Goal: Task Accomplishment & Management: Manage account settings

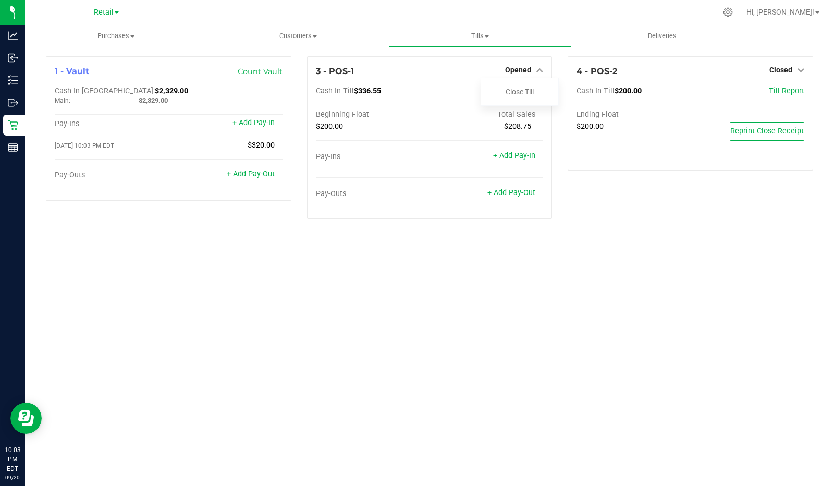
click at [528, 89] on link "Close Till" at bounding box center [519, 92] width 28 height 8
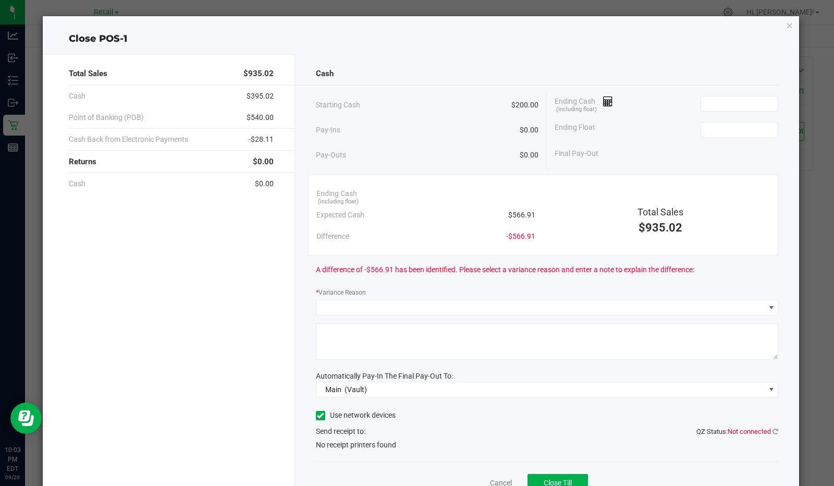
click at [603, 98] on icon at bounding box center [608, 101] width 10 height 7
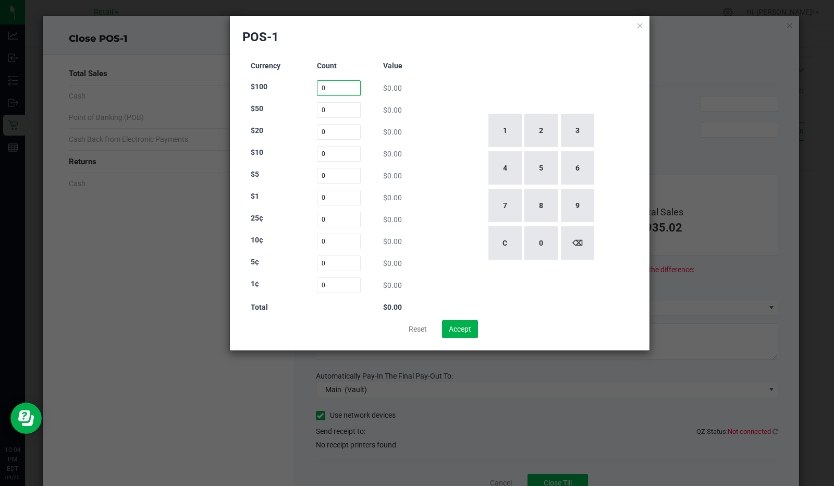
click at [337, 86] on input "0" at bounding box center [339, 88] width 44 height 16
click at [540, 130] on button "2" at bounding box center [540, 130] width 33 height 33
type input "2"
click at [340, 112] on input "0" at bounding box center [339, 110] width 44 height 16
click at [329, 132] on input "0" at bounding box center [339, 132] width 44 height 16
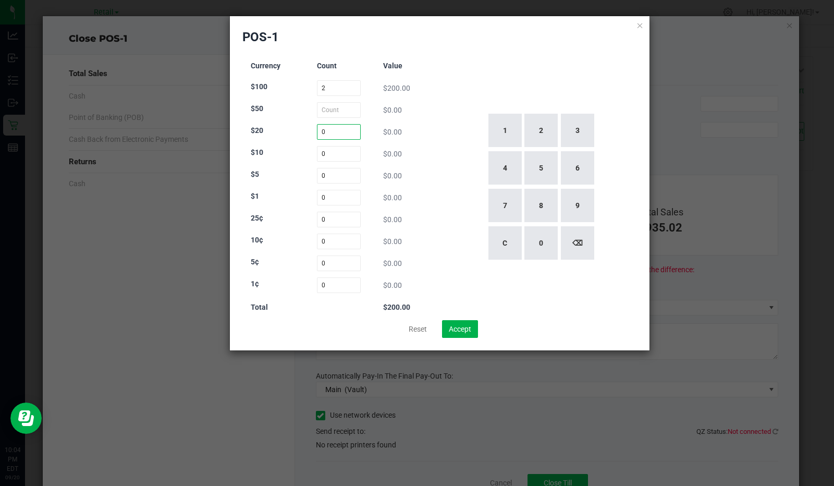
type input "0"
click at [494, 135] on button "1" at bounding box center [504, 130] width 33 height 33
click at [554, 137] on button "2" at bounding box center [540, 130] width 33 height 33
type input "12"
click at [324, 153] on input "0" at bounding box center [339, 154] width 44 height 16
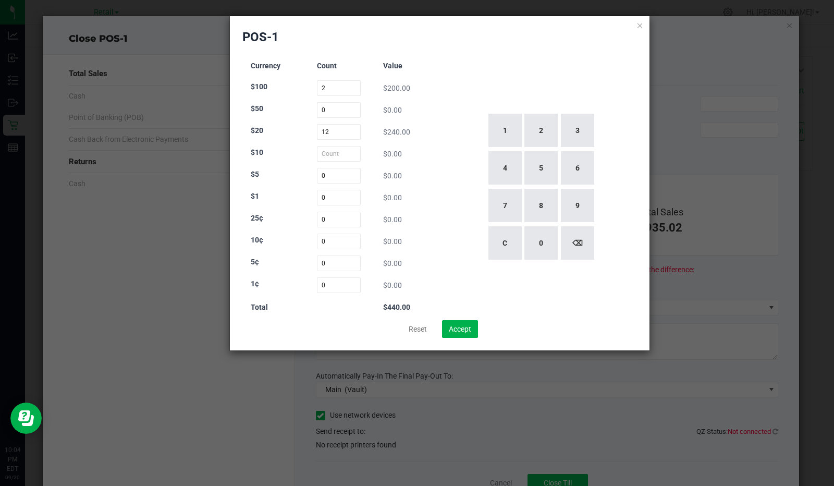
click at [504, 126] on button "1" at bounding box center [504, 130] width 33 height 33
type input "1"
click at [348, 179] on input "0" at bounding box center [339, 176] width 44 height 16
click at [516, 128] on button "1" at bounding box center [504, 130] width 33 height 33
click at [551, 192] on button "8" at bounding box center [540, 205] width 33 height 33
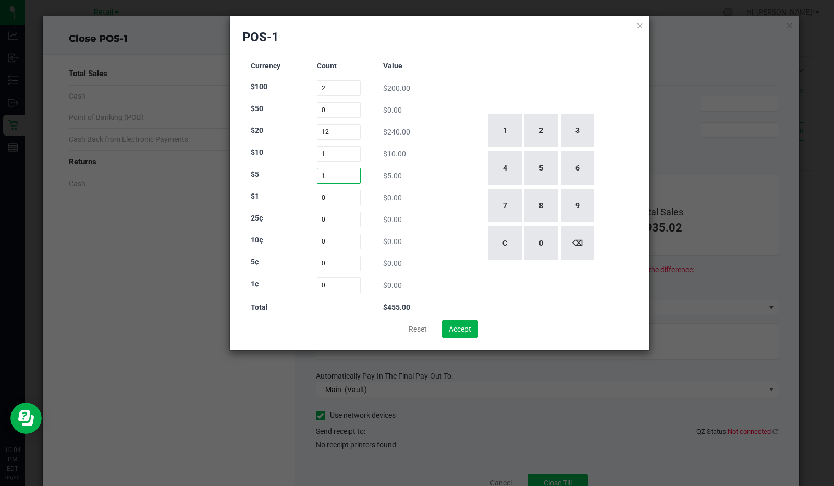
type input "18"
click at [318, 213] on input "0" at bounding box center [339, 220] width 44 height 16
click at [343, 193] on input "0" at bounding box center [339, 198] width 44 height 16
type input "0"
click at [548, 137] on button "2" at bounding box center [540, 130] width 33 height 33
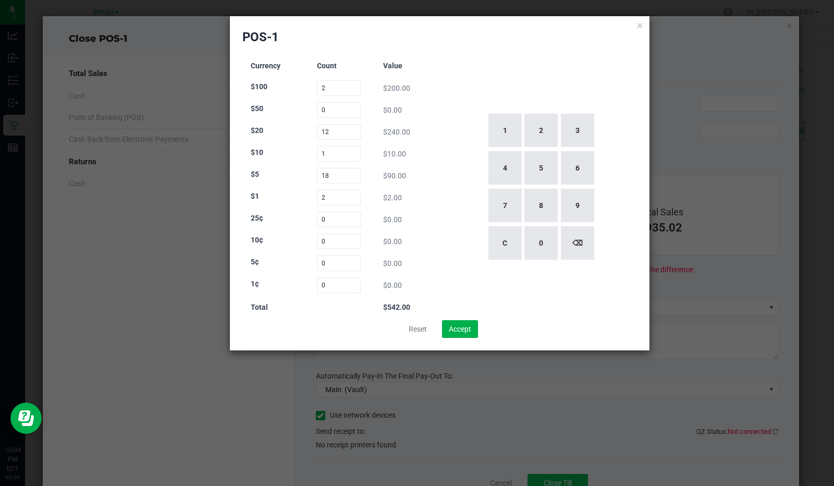
click at [550, 130] on button "2" at bounding box center [540, 130] width 33 height 33
type input "22"
click at [501, 64] on div "1 2 3 4 5 6 7 8 9 C 0 ⌫" at bounding box center [540, 187] width 193 height 266
click at [465, 327] on button "Accept" at bounding box center [460, 329] width 36 height 18
type input "$562.00"
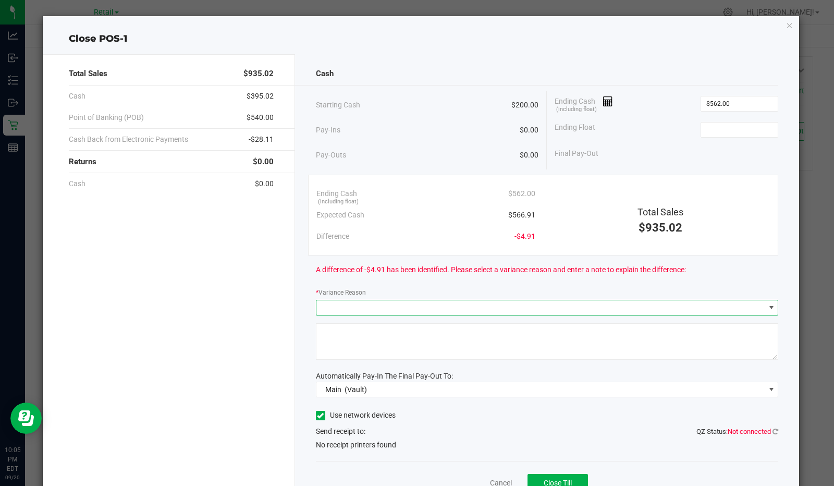
click at [405, 306] on span at bounding box center [540, 307] width 449 height 15
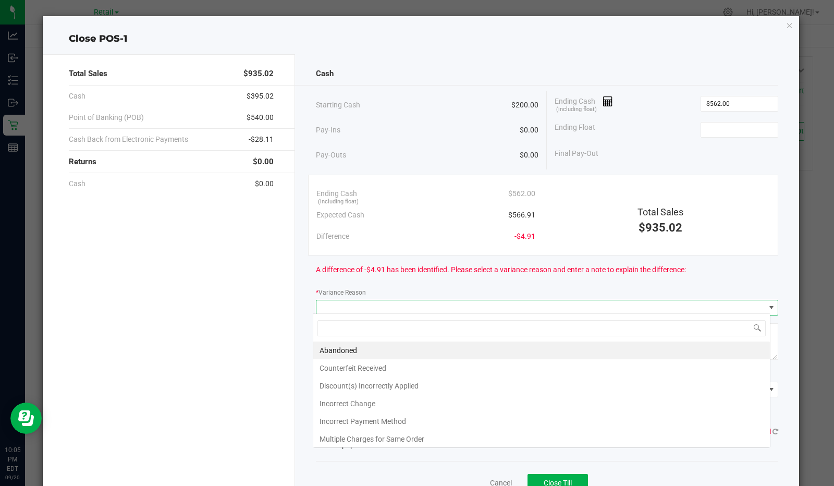
scroll to position [15, 457]
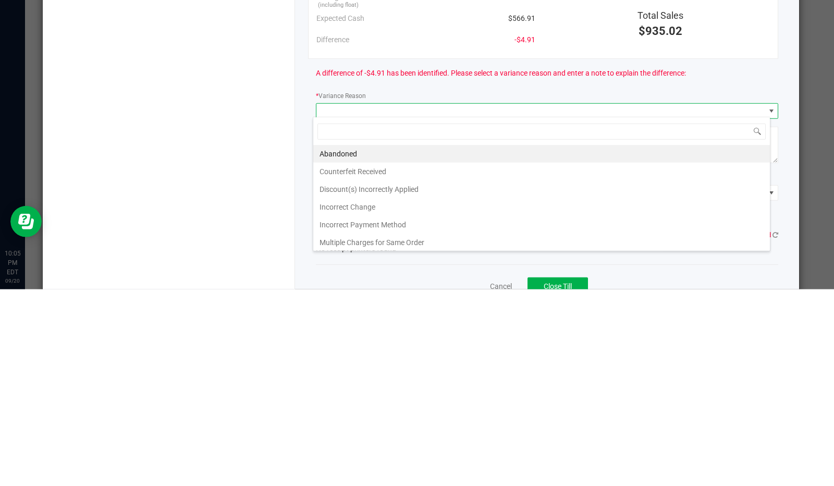
click at [365, 404] on li "Incorrect Change" at bounding box center [541, 403] width 456 height 18
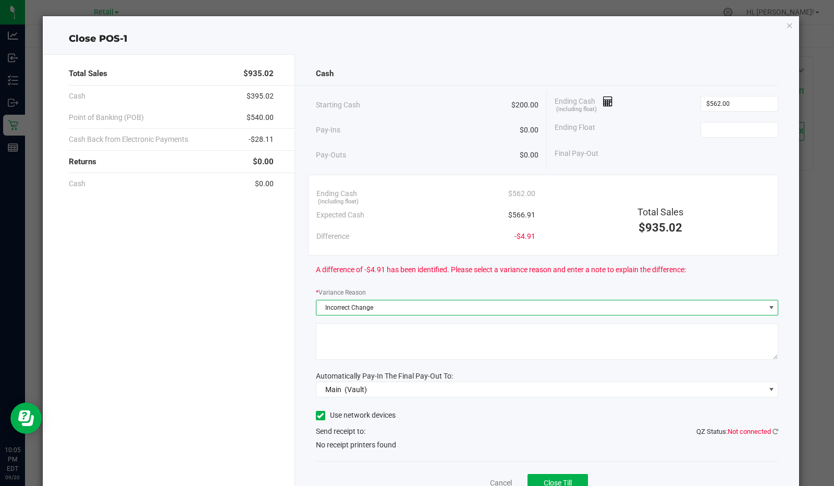
click at [380, 328] on textarea at bounding box center [547, 341] width 463 height 36
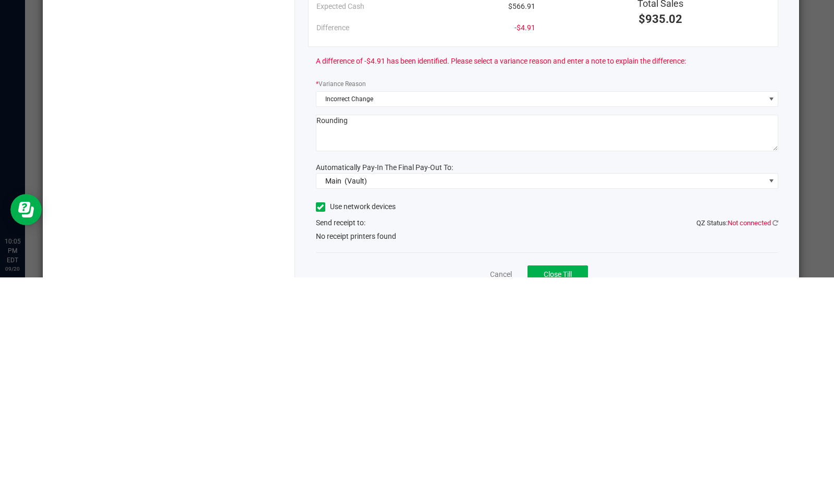
scroll to position [46, 0]
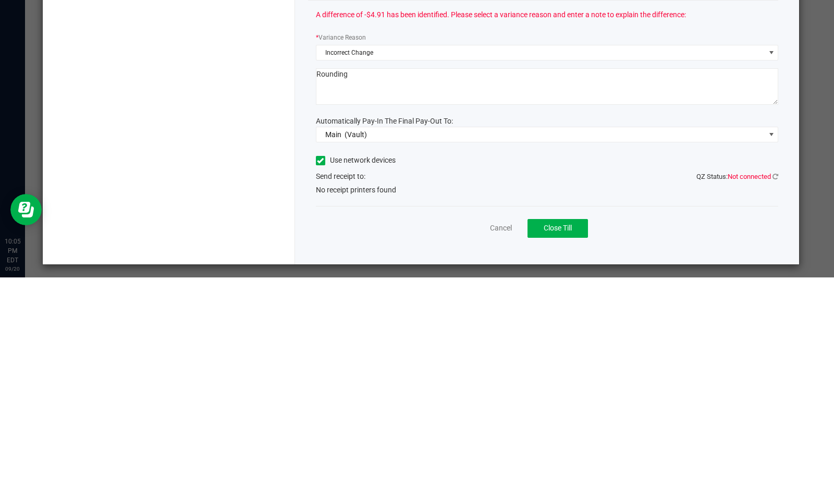
type textarea "Rounding"
click at [405, 425] on div "Cancel Close Till" at bounding box center [547, 434] width 463 height 40
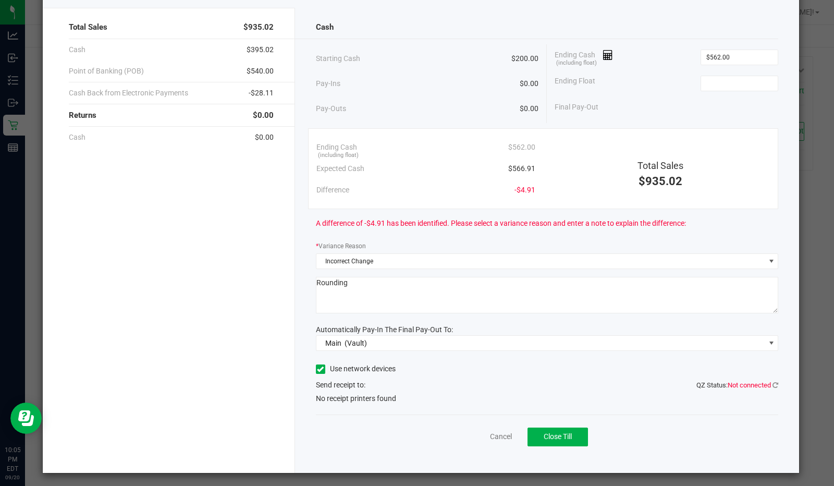
click at [725, 79] on input at bounding box center [739, 83] width 77 height 15
type input "2"
click at [697, 109] on div "Final Pay-Out $362.00" at bounding box center [666, 106] width 224 height 21
type input "$200.00"
click at [383, 401] on span "No receipt printers found" at bounding box center [356, 398] width 80 height 11
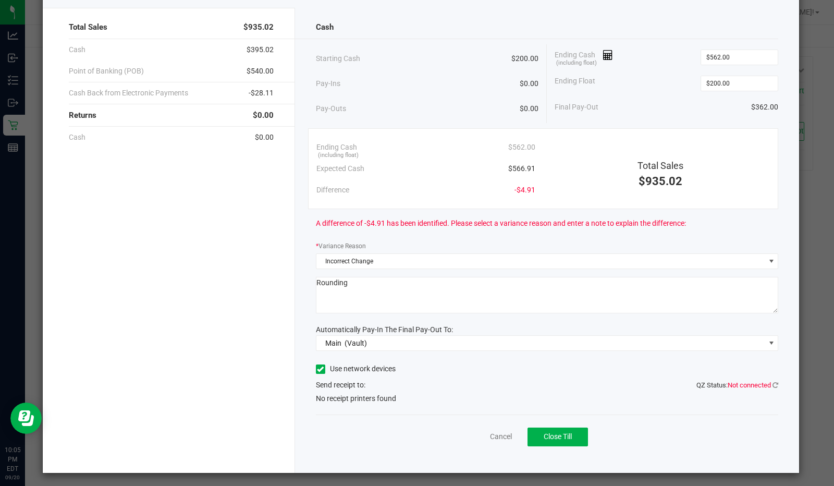
click at [366, 400] on span "No receipt printers found" at bounding box center [356, 398] width 80 height 11
click at [317, 369] on icon at bounding box center [320, 369] width 7 height 0
click at [0, 0] on input "Use network devices" at bounding box center [0, 0] width 0 height 0
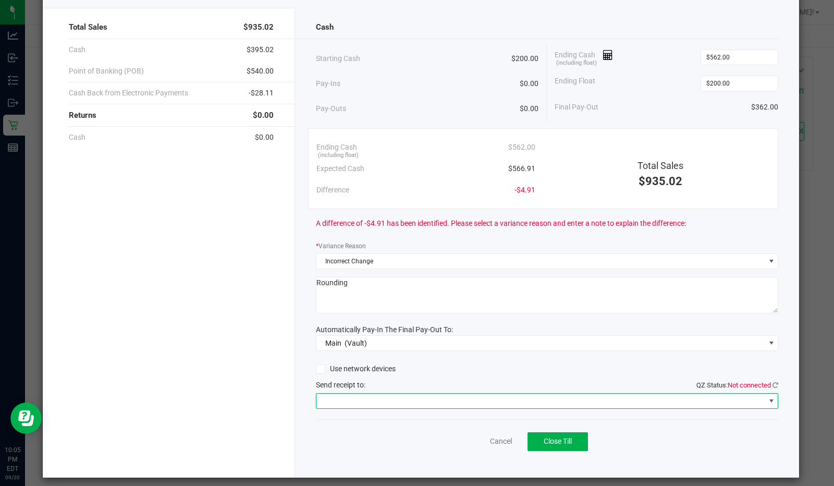
click at [369, 399] on span at bounding box center [540, 400] width 449 height 15
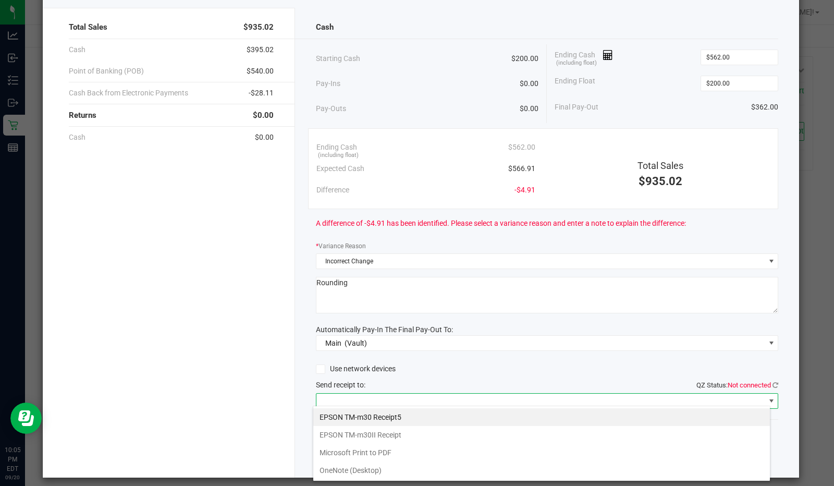
scroll to position [15, 457]
click at [391, 433] on Receipt "EPSON TM-m30II Receipt" at bounding box center [541, 435] width 456 height 18
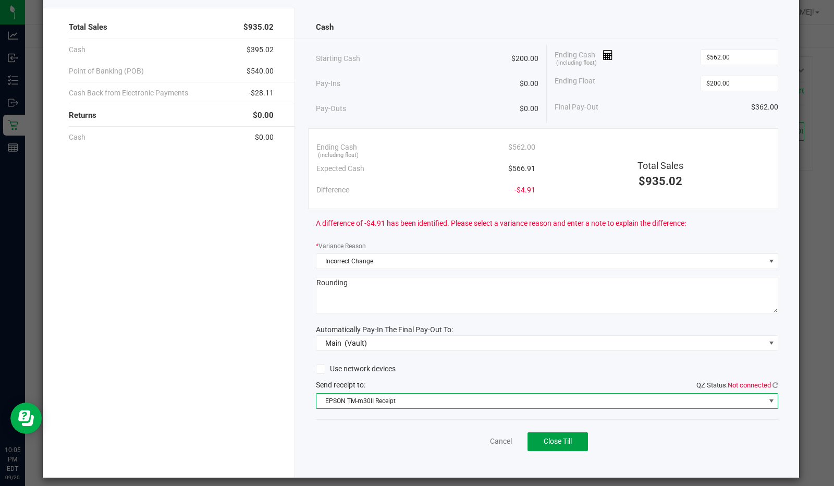
click at [566, 439] on span "Close Till" at bounding box center [557, 441] width 28 height 8
